Goal: Task Accomplishment & Management: Manage account settings

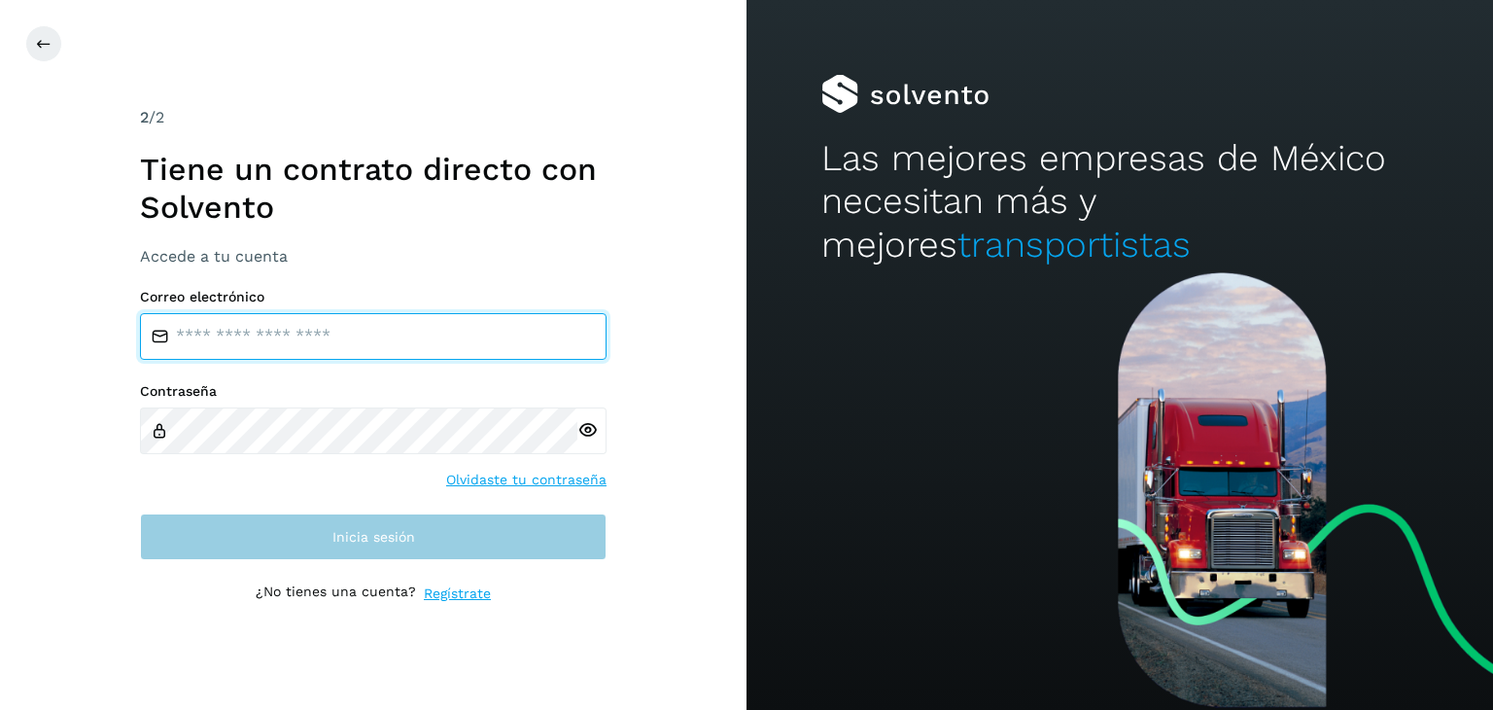
type input "**********"
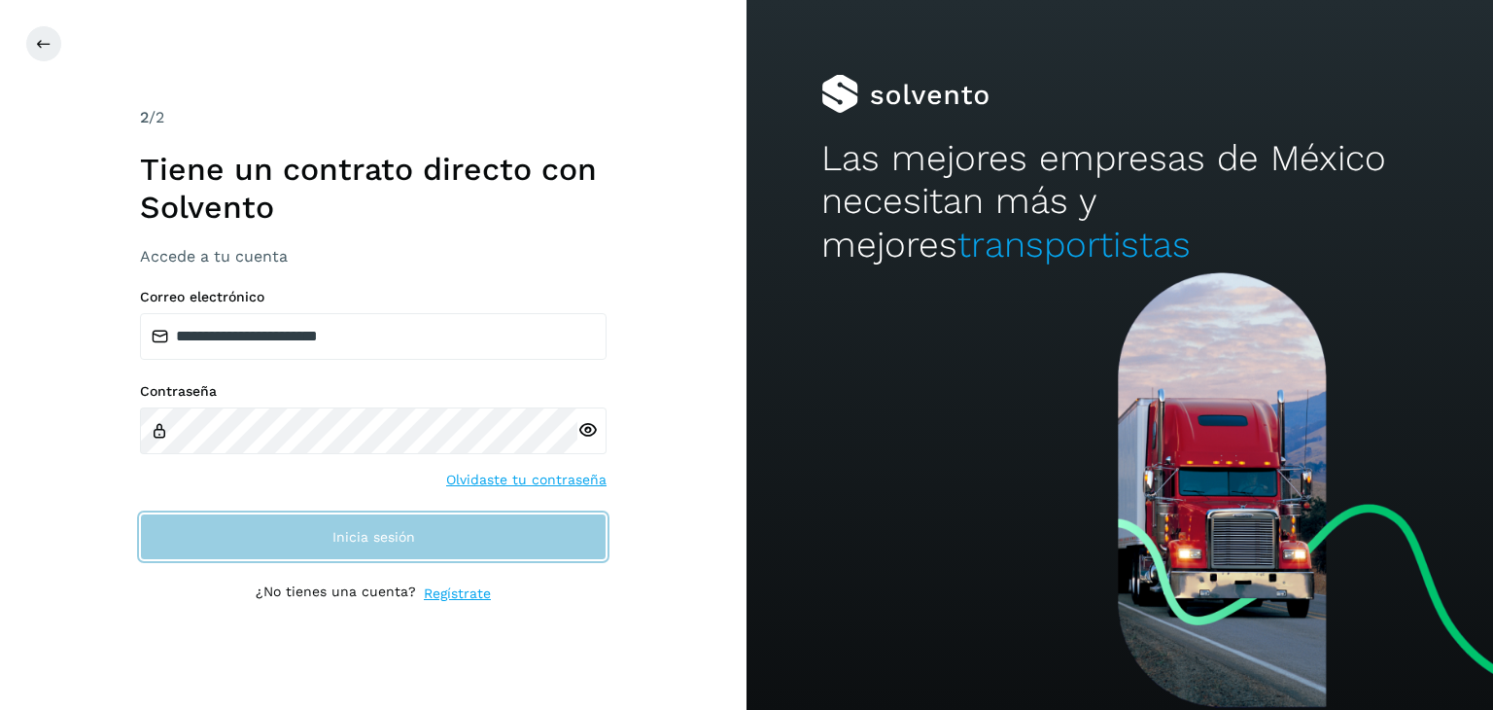
click at [564, 526] on button "Inicia sesión" at bounding box center [373, 536] width 467 height 47
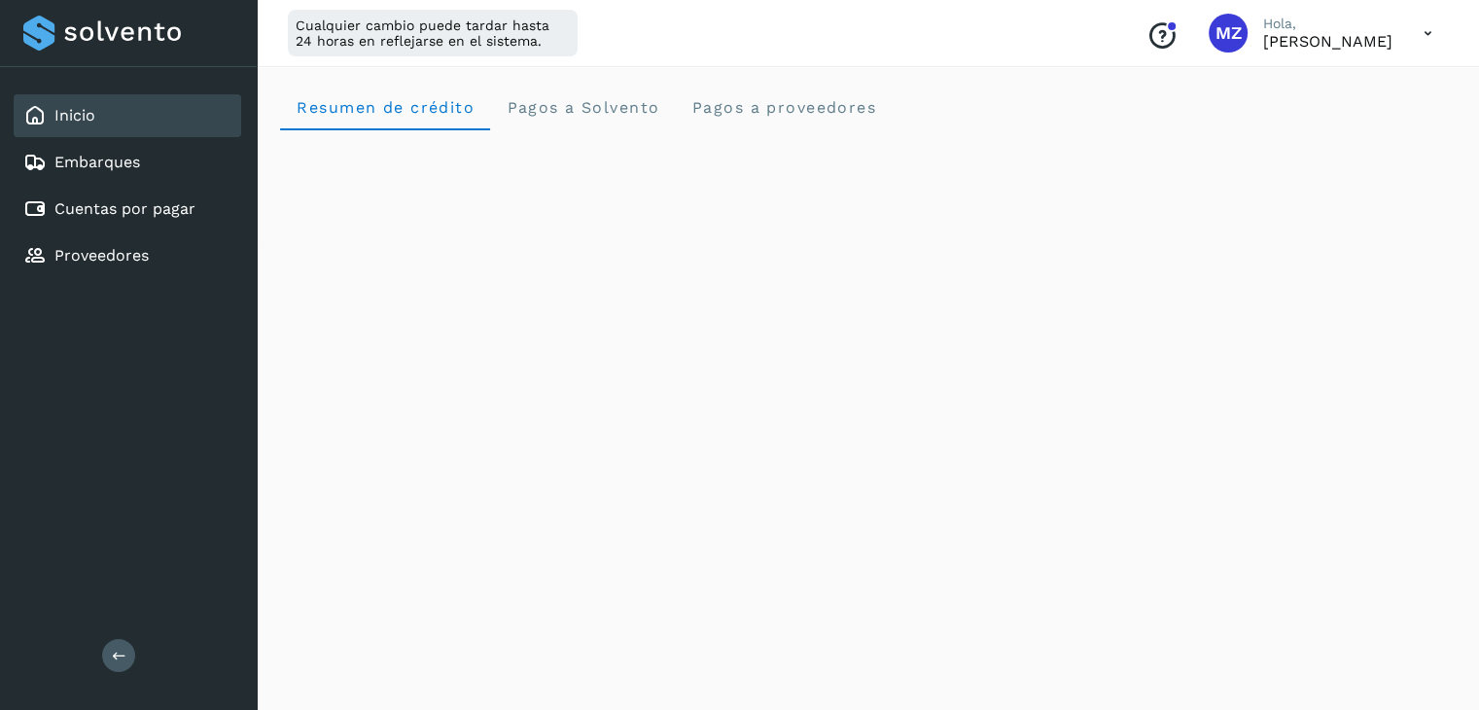
click at [1431, 30] on icon at bounding box center [1428, 34] width 40 height 40
click at [1332, 133] on div "Cerrar sesión" at bounding box center [1330, 125] width 231 height 37
